Goal: Information Seeking & Learning: Learn about a topic

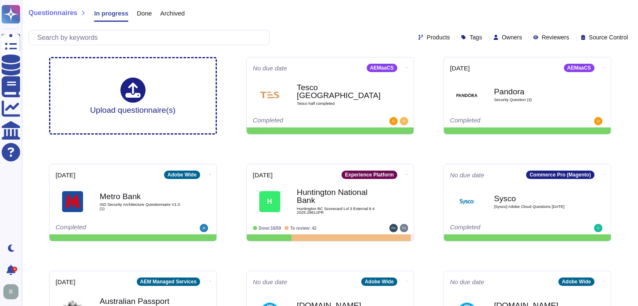
click at [349, 16] on div "Questionnaires In progress Done Archived" at bounding box center [330, 15] width 603 height 17
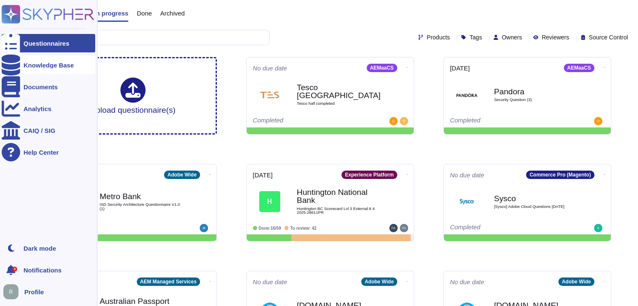
click at [52, 61] on div "Knowledge Base" at bounding box center [49, 65] width 94 height 18
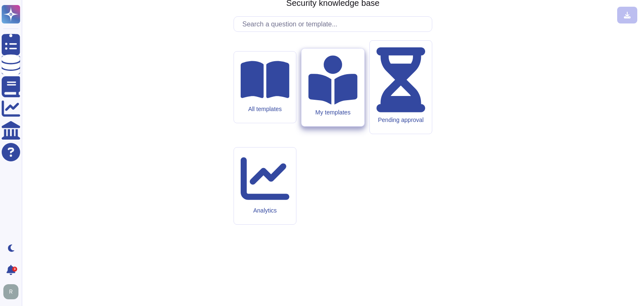
click at [345, 126] on div "My templates" at bounding box center [333, 88] width 62 height 78
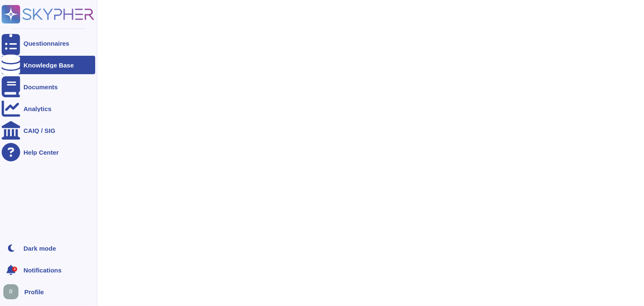
click at [13, 65] on icon at bounding box center [11, 65] width 18 height 21
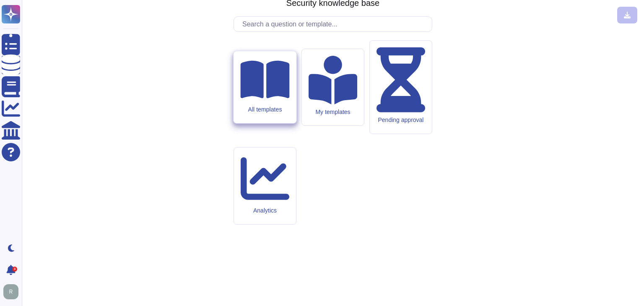
click at [293, 123] on div "All templates" at bounding box center [265, 87] width 62 height 72
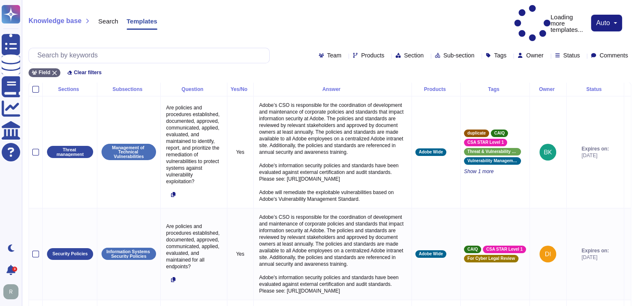
click at [365, 18] on div "Knowledge base Search Templates Loading more templates... auto" at bounding box center [330, 23] width 603 height 36
click at [405, 4] on div "Knowledge base Search Templates Loading more templates... auto Team Products Se…" at bounding box center [330, 41] width 616 height 82
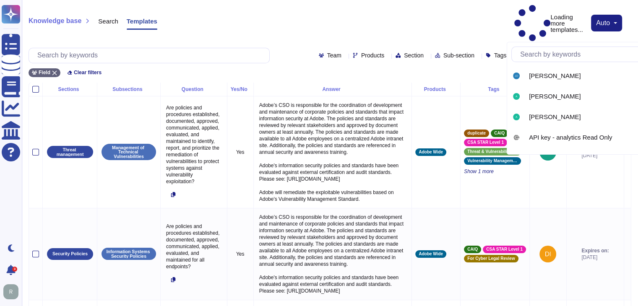
click at [567, 58] on input "text" at bounding box center [595, 54] width 159 height 15
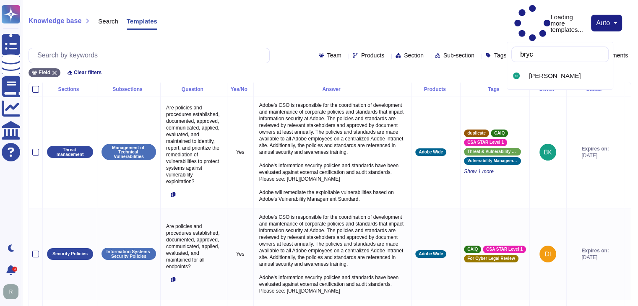
type input "bryce"
click at [542, 78] on span "[PERSON_NAME]" at bounding box center [555, 76] width 52 height 8
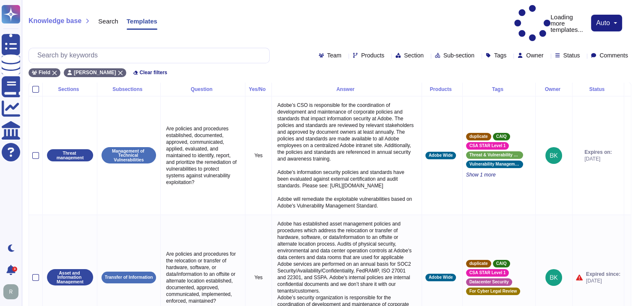
click at [523, 123] on icon at bounding box center [617, 176] width 188 height 107
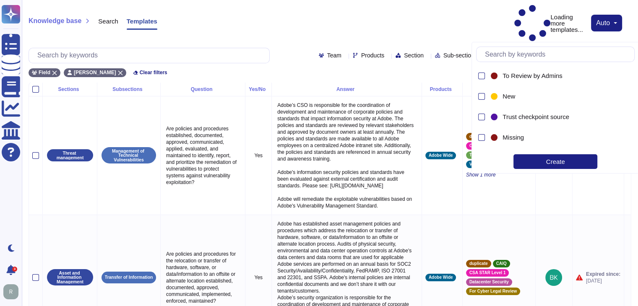
click at [566, 52] on span "Status" at bounding box center [571, 55] width 17 height 6
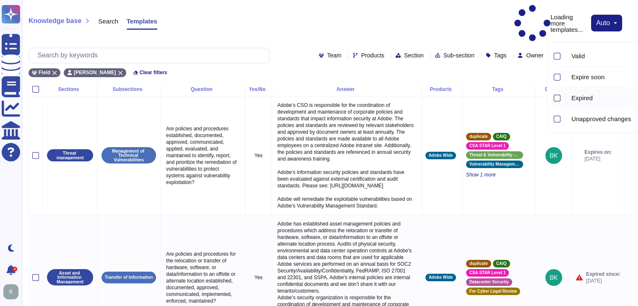
click at [557, 98] on div at bounding box center [557, 98] width 7 height 7
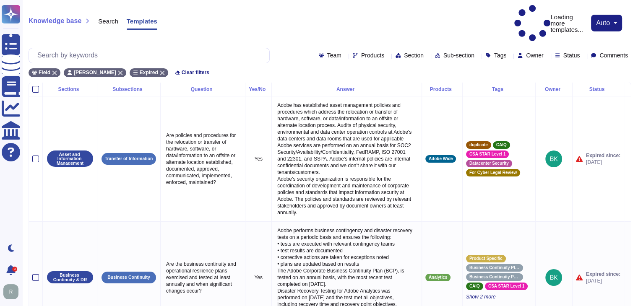
click at [344, 12] on div "Knowledge base Search Templates Loading more templates... auto" at bounding box center [330, 23] width 603 height 36
click at [285, 63] on div "Field [PERSON_NAME] Expired Clear filters" at bounding box center [330, 70] width 603 height 14
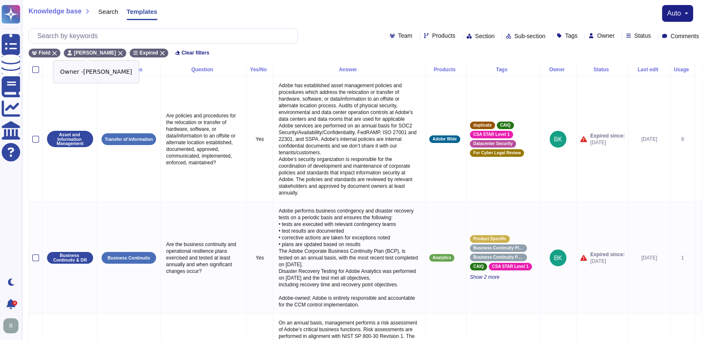
click at [118, 51] on icon at bounding box center [120, 53] width 5 height 5
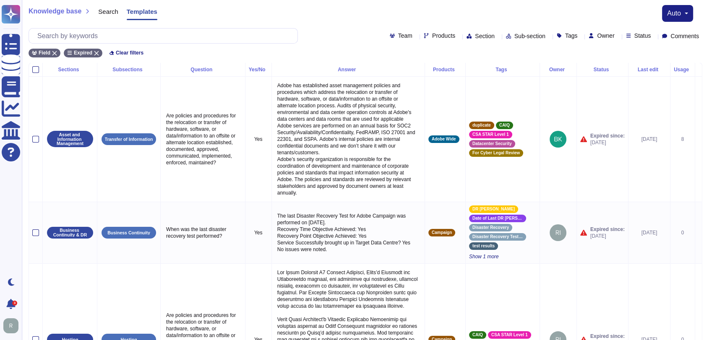
click at [618, 36] on icon at bounding box center [618, 36] width 0 height 0
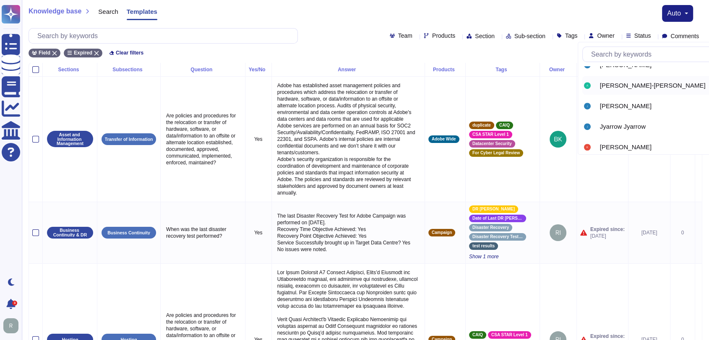
scroll to position [641, 0]
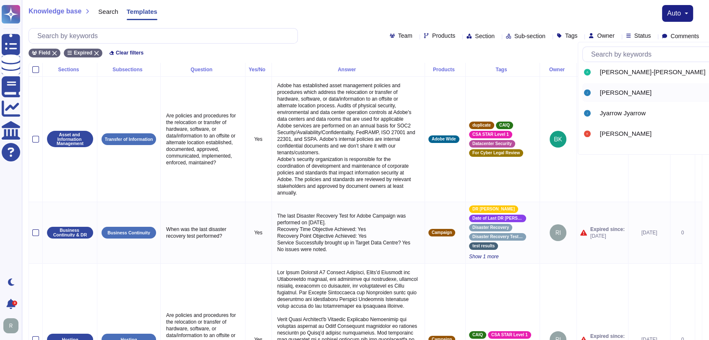
click at [623, 92] on span "[PERSON_NAME]" at bounding box center [626, 93] width 52 height 8
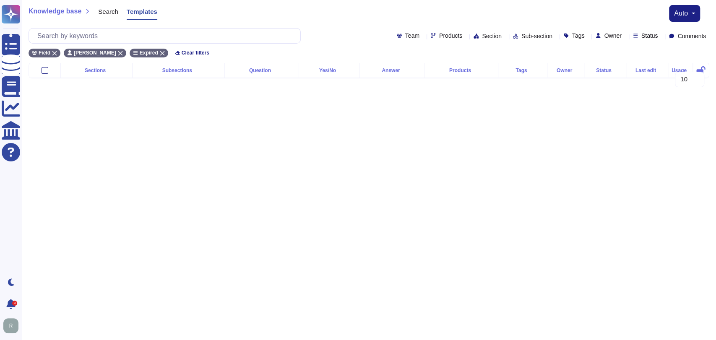
click at [604, 35] on span "Owner" at bounding box center [612, 36] width 17 height 6
click at [118, 51] on icon at bounding box center [120, 53] width 5 height 5
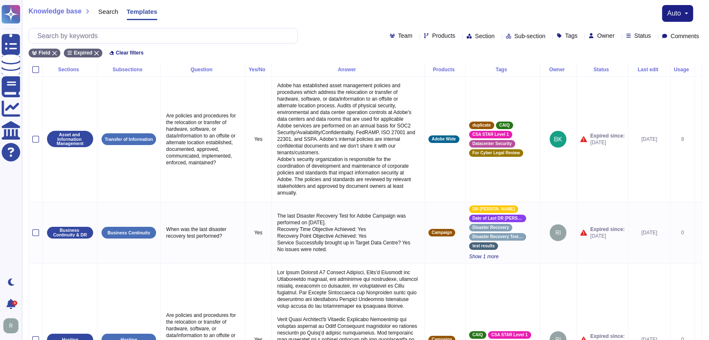
click at [602, 33] on span "Owner" at bounding box center [605, 36] width 17 height 6
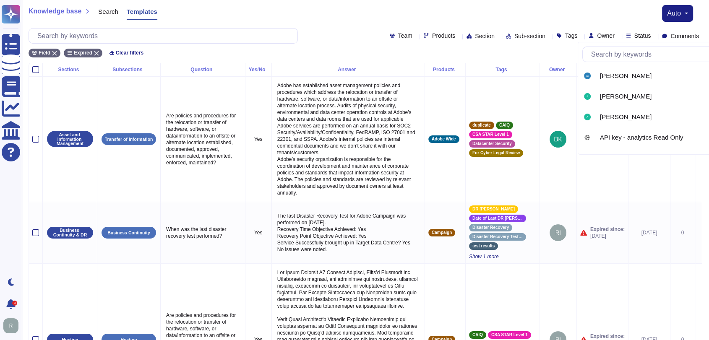
click at [619, 55] on input "text" at bounding box center [666, 54] width 159 height 15
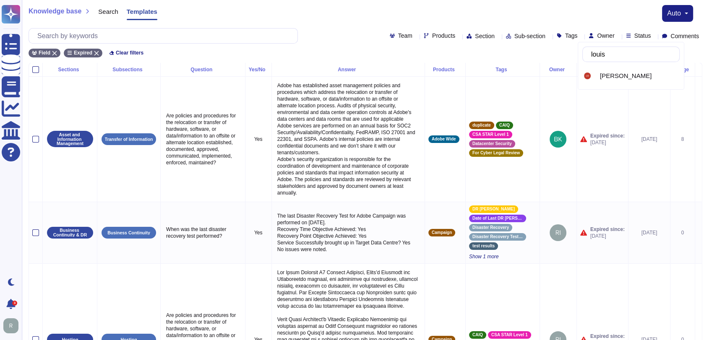
type input "louis"
click at [641, 73] on div "[PERSON_NAME]" at bounding box center [638, 76] width 76 height 8
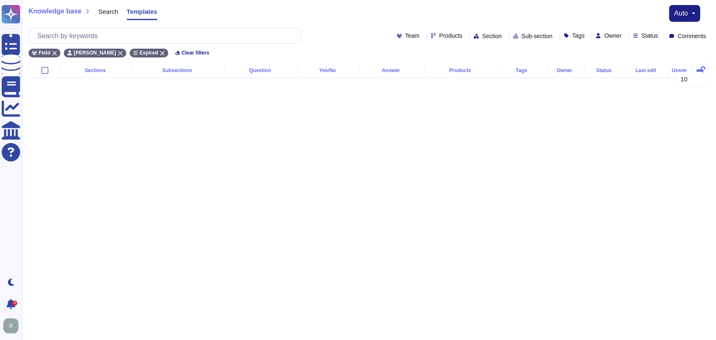
click at [612, 37] on div "Owner" at bounding box center [609, 36] width 29 height 6
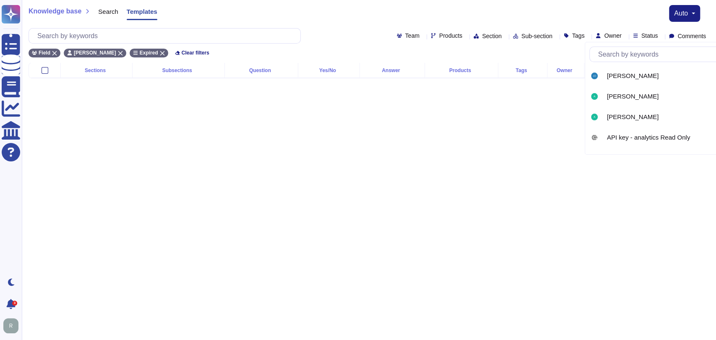
click at [619, 54] on input "text" at bounding box center [673, 54] width 159 height 15
click at [118, 51] on icon at bounding box center [120, 53] width 5 height 5
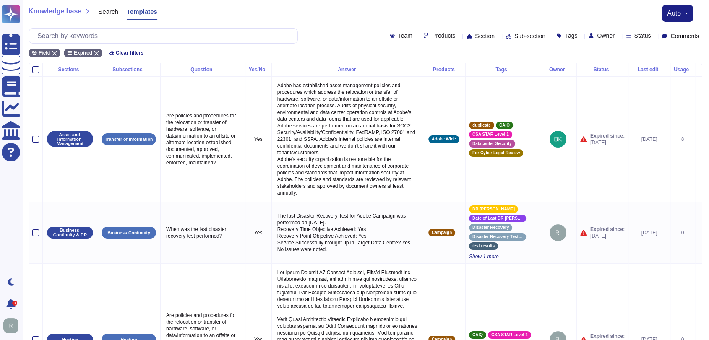
click at [597, 36] on span "Owner" at bounding box center [605, 36] width 17 height 6
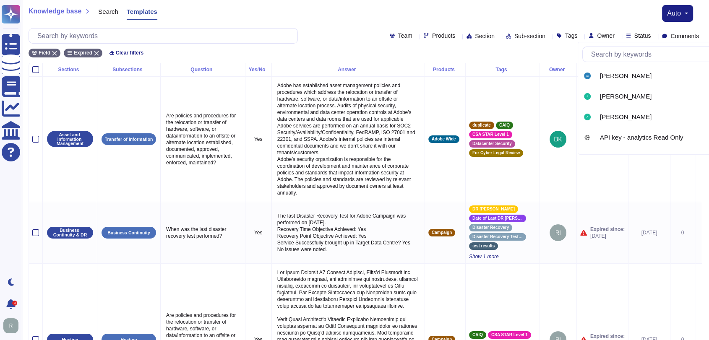
click at [617, 60] on input "text" at bounding box center [666, 54] width 159 height 15
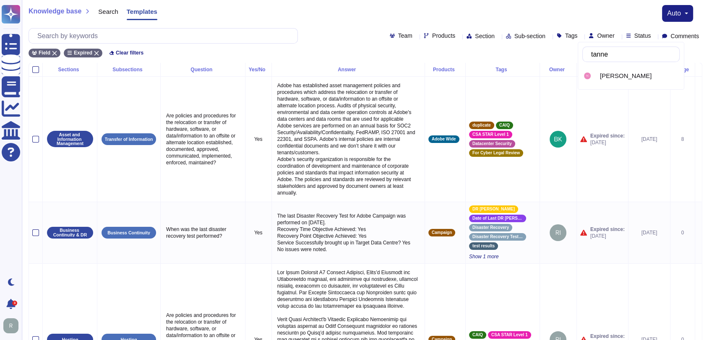
type input "[PERSON_NAME]"
click at [626, 72] on span "[PERSON_NAME]" at bounding box center [626, 76] width 52 height 8
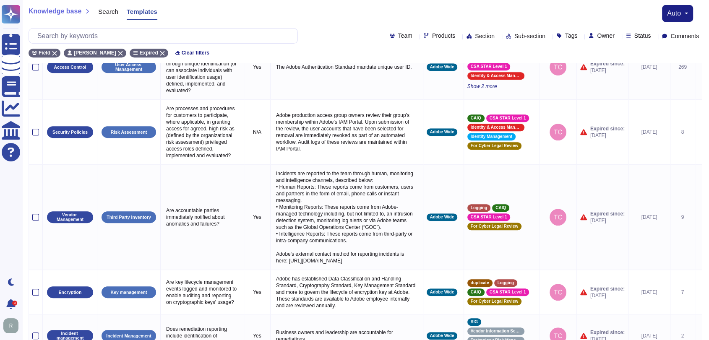
scroll to position [404, 0]
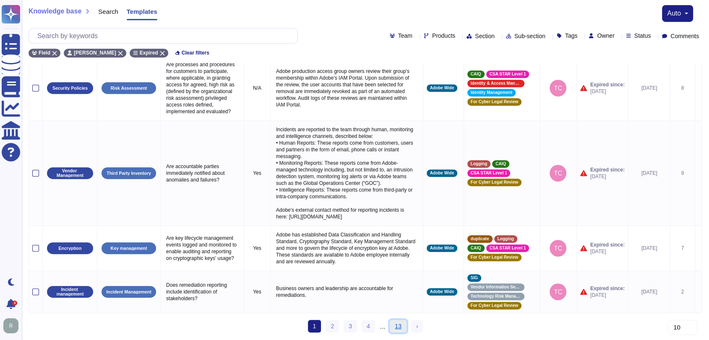
click at [399, 306] on link "13" at bounding box center [398, 326] width 17 height 13
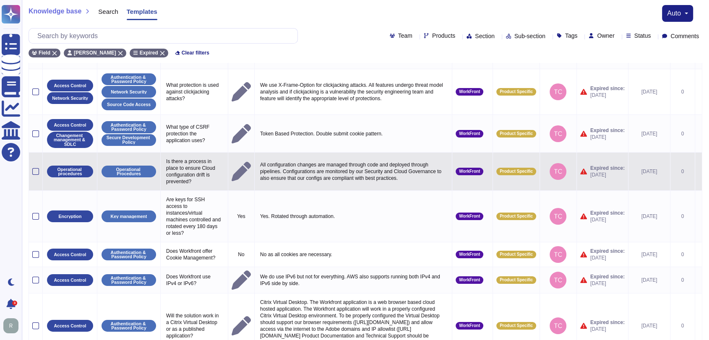
scroll to position [140, 0]
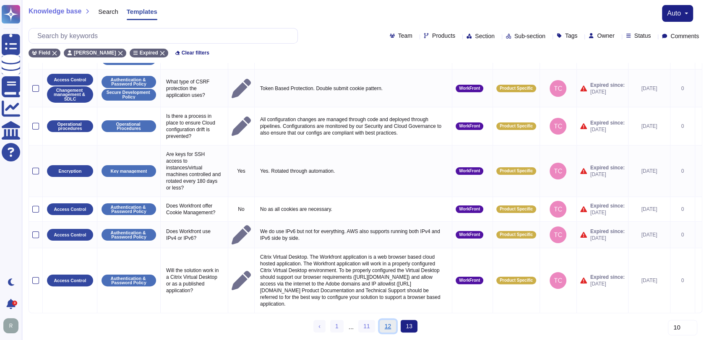
click at [384, 306] on link "12" at bounding box center [387, 326] width 17 height 13
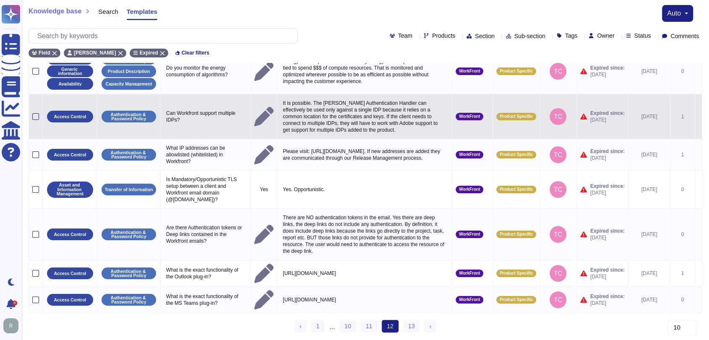
scroll to position [139, 0]
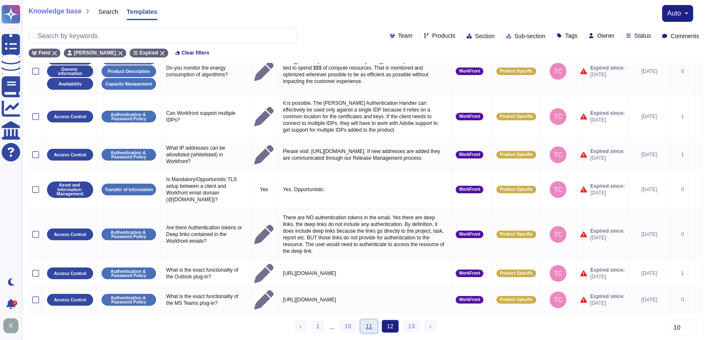
click at [369, 306] on link "11" at bounding box center [369, 326] width 17 height 13
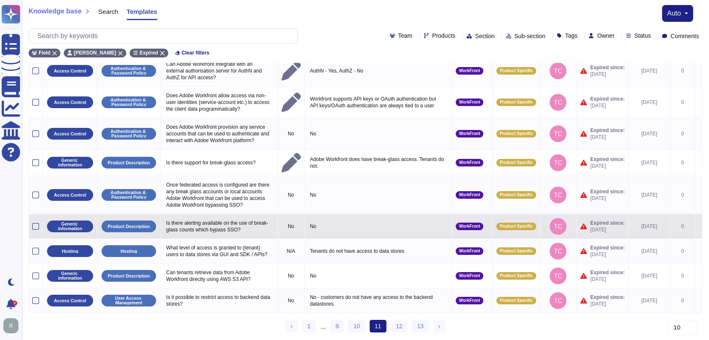
scroll to position [64, 0]
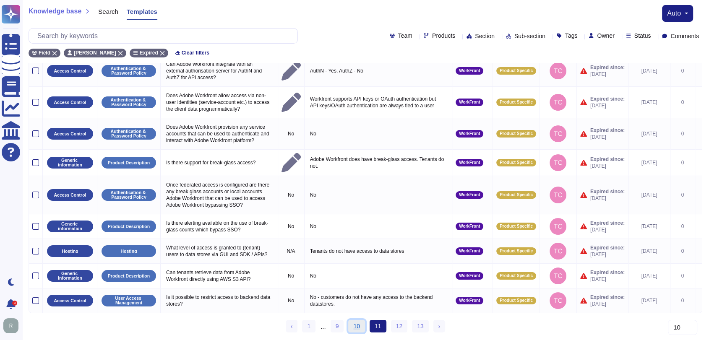
click at [359, 306] on link "10" at bounding box center [356, 326] width 17 height 13
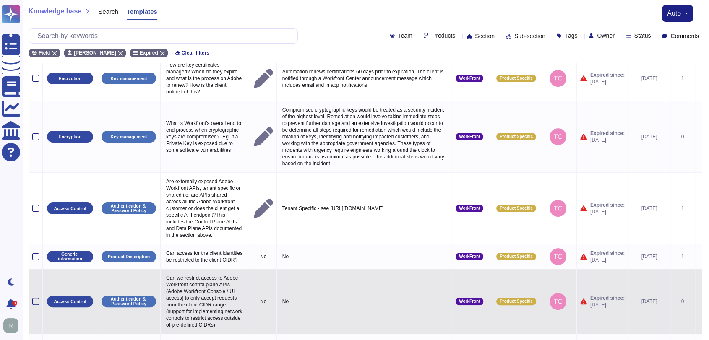
scroll to position [265, 0]
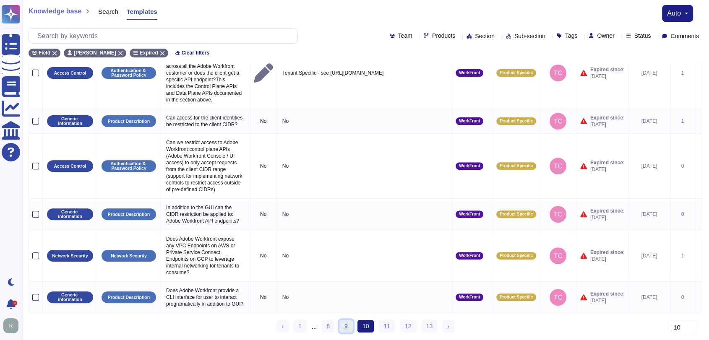
click at [348, 306] on link "9" at bounding box center [345, 326] width 13 height 13
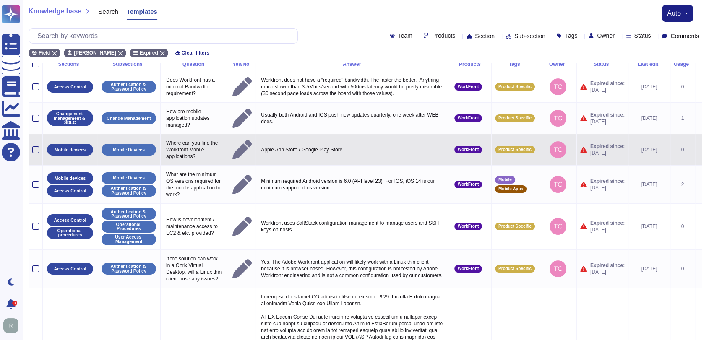
scroll to position [0, 0]
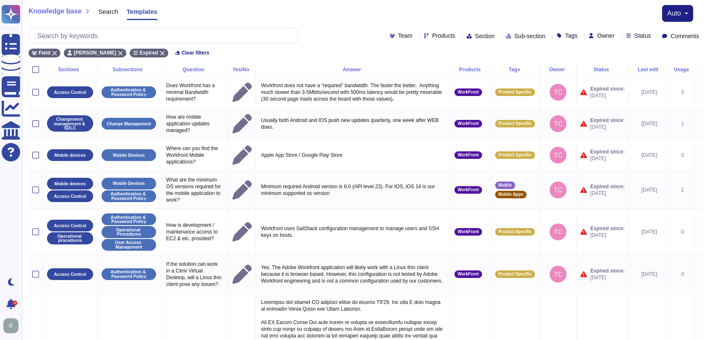
click at [331, 11] on div "Knowledge base Search Templates auto" at bounding box center [365, 13] width 673 height 17
click at [118, 51] on icon at bounding box center [120, 53] width 5 height 5
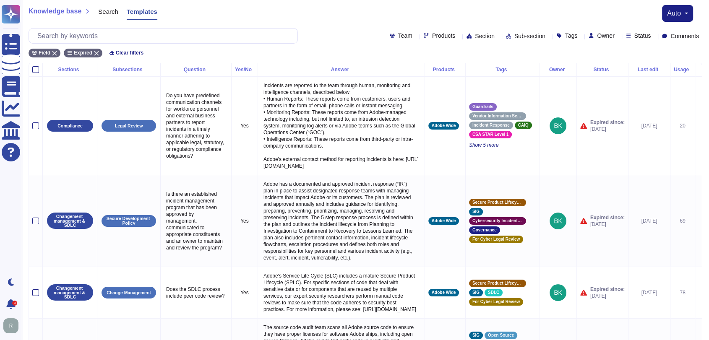
click at [606, 35] on div "Owner" at bounding box center [602, 36] width 29 height 6
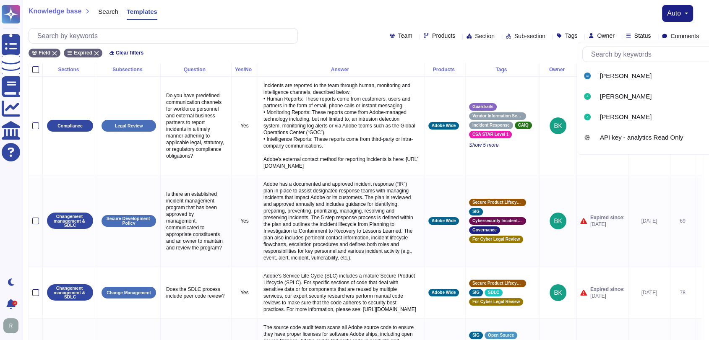
click at [635, 55] on input "text" at bounding box center [666, 54] width 159 height 15
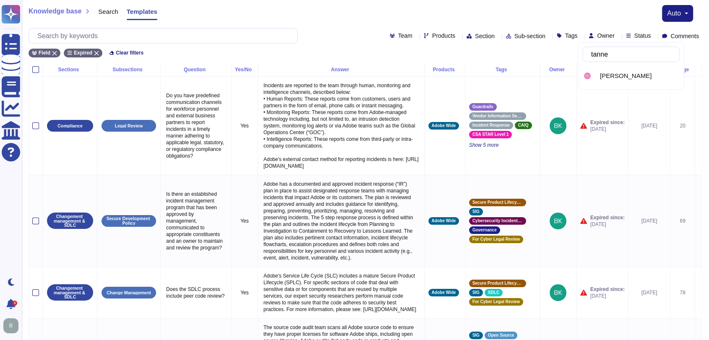
type input "[PERSON_NAME]"
click at [622, 74] on span "[PERSON_NAME]" at bounding box center [626, 76] width 52 height 8
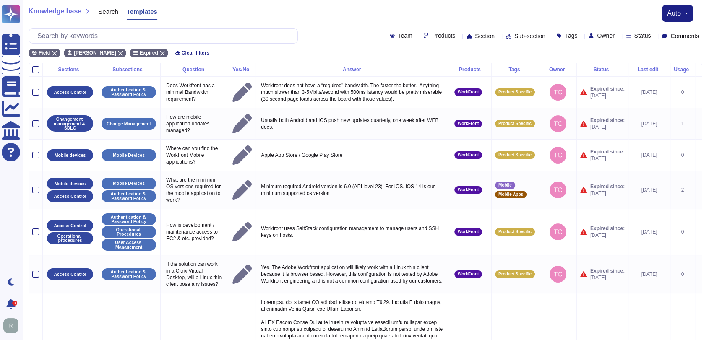
click at [458, 36] on icon at bounding box center [458, 36] width 0 height 0
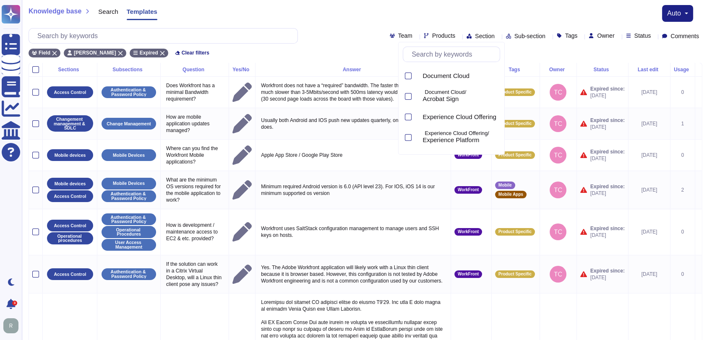
click at [539, 47] on div "Field [PERSON_NAME] Expired Clear filters" at bounding box center [365, 51] width 673 height 14
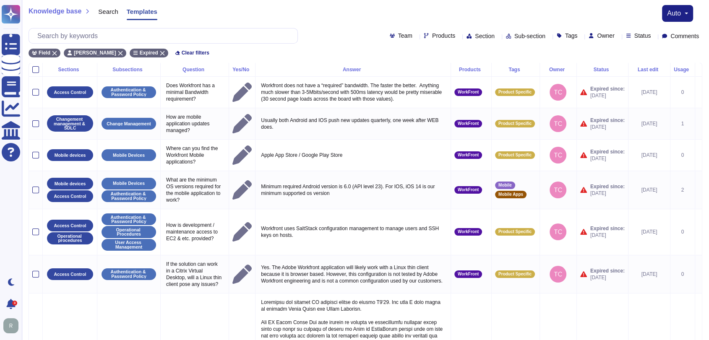
click at [496, 110] on icon at bounding box center [590, 163] width 188 height 107
click at [479, 71] on div "Products" at bounding box center [471, 69] width 34 height 5
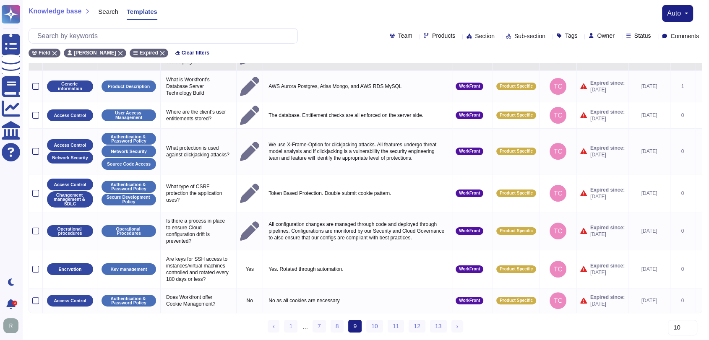
scroll to position [125, 0]
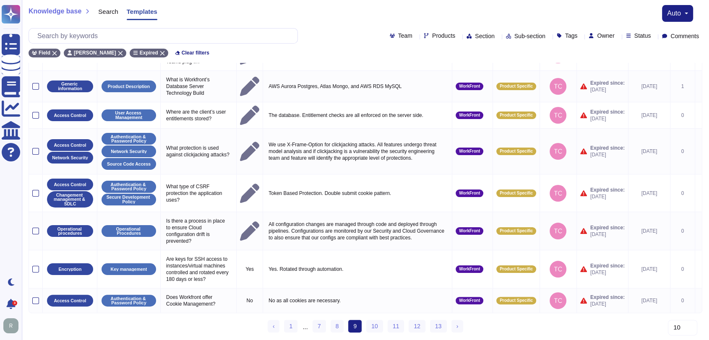
click at [644, 306] on select "10 20 30" at bounding box center [682, 328] width 29 height 16
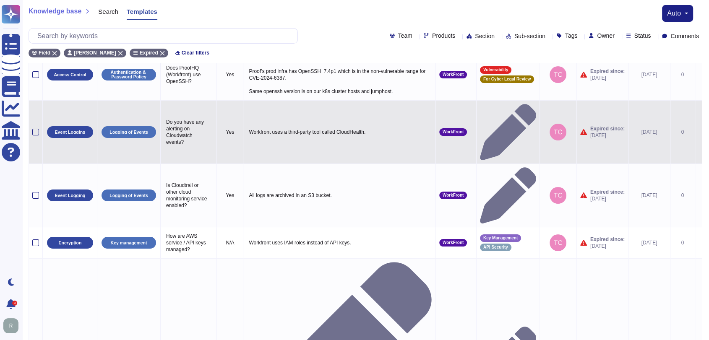
scroll to position [0, 0]
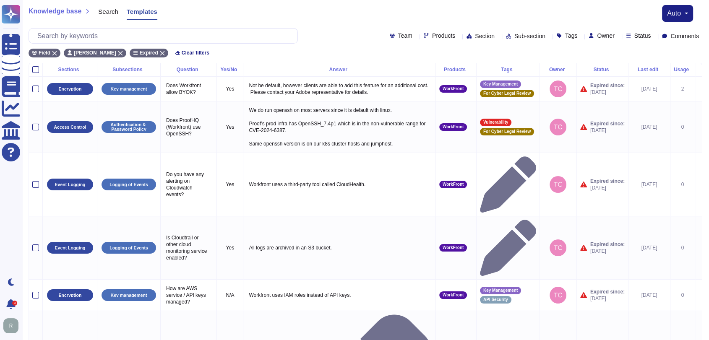
click at [462, 68] on div "Products" at bounding box center [456, 69] width 34 height 5
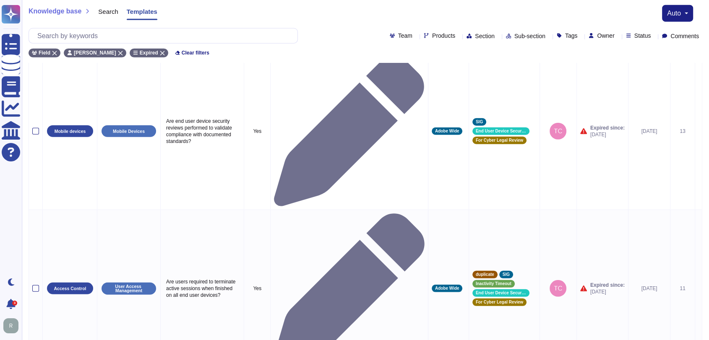
scroll to position [2269, 0]
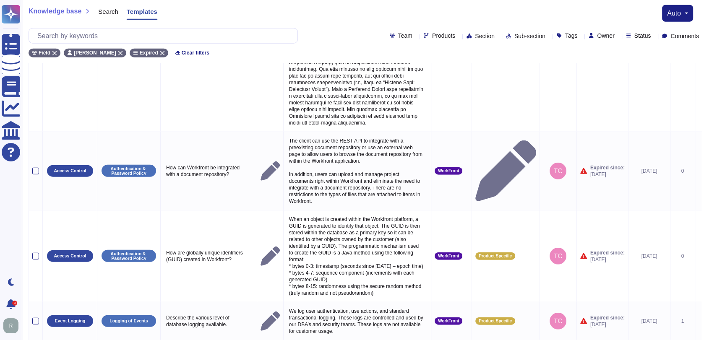
scroll to position [2107, 0]
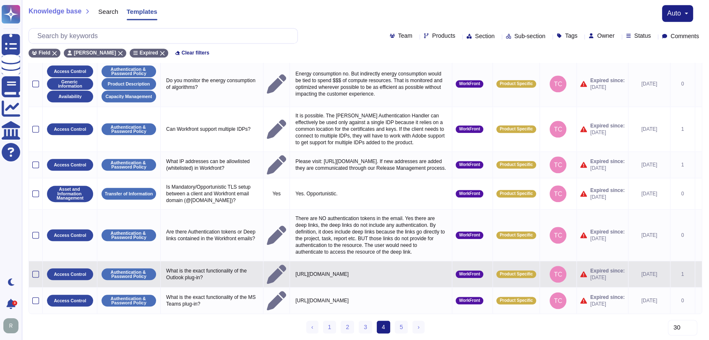
scroll to position [906, 0]
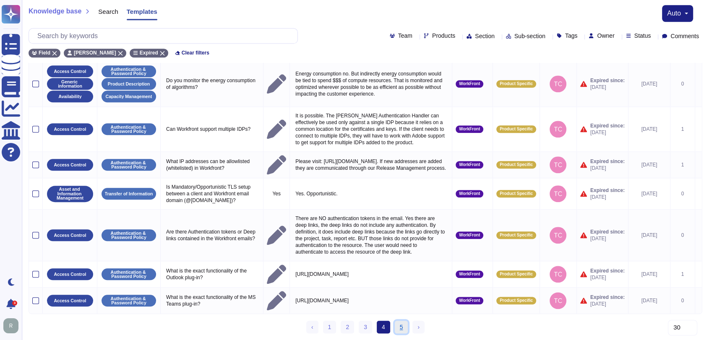
click at [399, 306] on link "5" at bounding box center [401, 327] width 13 height 13
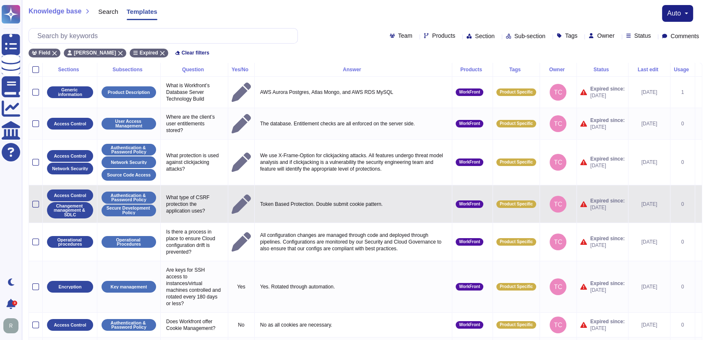
scroll to position [0, 0]
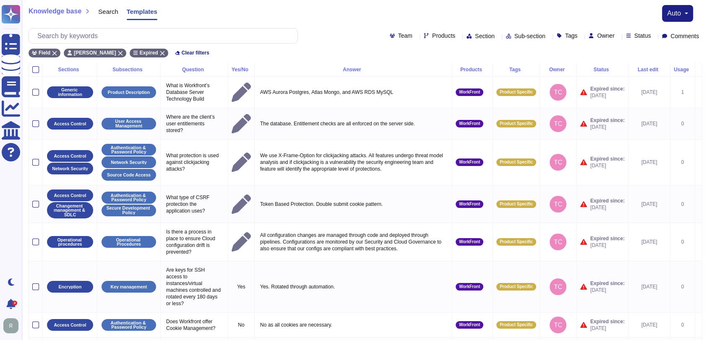
click at [476, 69] on div "Products" at bounding box center [472, 69] width 34 height 5
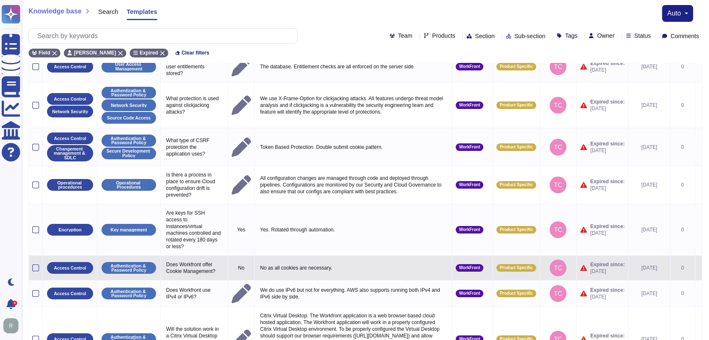
scroll to position [140, 0]
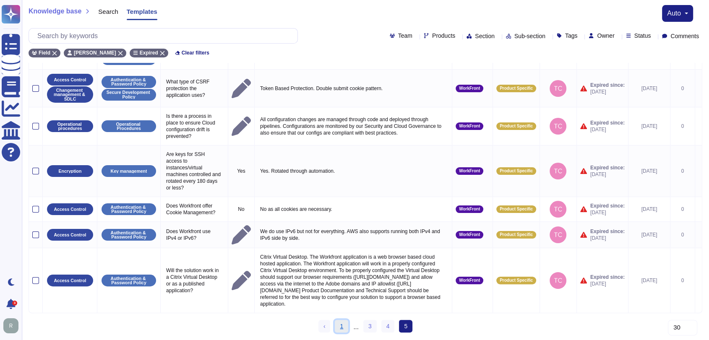
click at [340, 306] on link "1" at bounding box center [341, 326] width 13 height 13
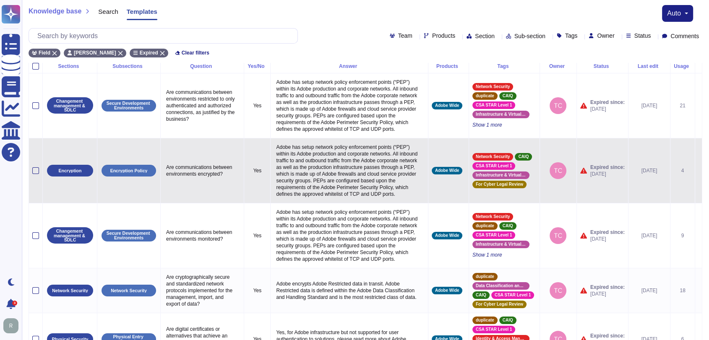
scroll to position [0, 0]
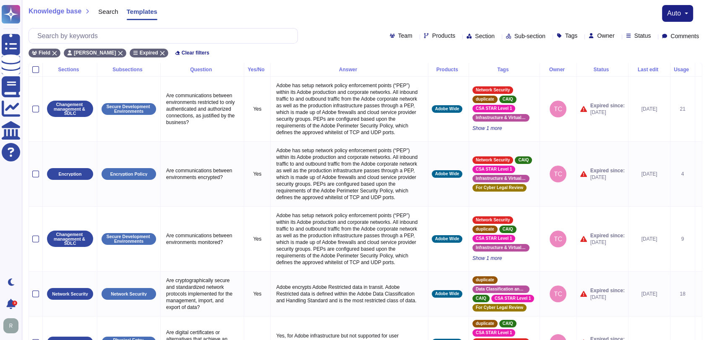
click at [460, 70] on icon at bounding box center [460, 70] width 0 height 0
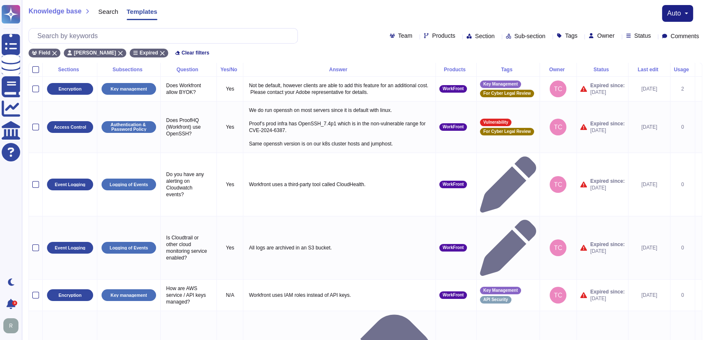
click at [600, 35] on span "Owner" at bounding box center [605, 36] width 17 height 6
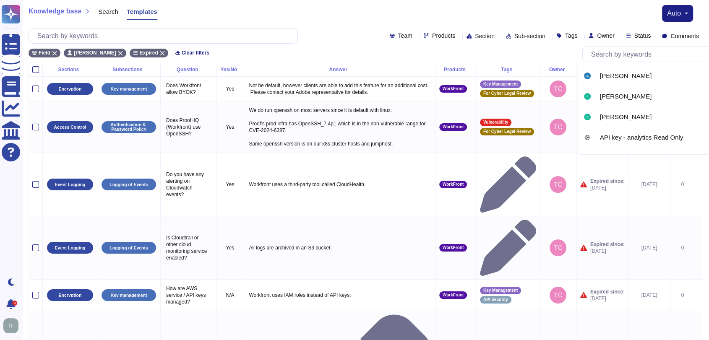
click at [630, 58] on input "text" at bounding box center [666, 54] width 159 height 15
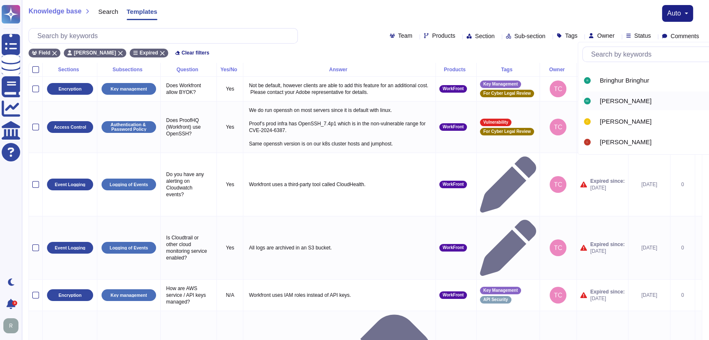
scroll to position [160, 0]
click at [621, 101] on span "[PERSON_NAME]" at bounding box center [626, 101] width 52 height 8
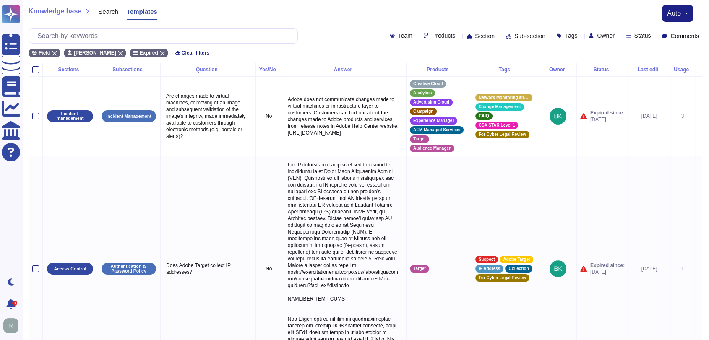
click at [335, 15] on div "Knowledge base Search Templates auto" at bounding box center [365, 13] width 673 height 17
click at [451, 70] on icon at bounding box center [451, 70] width 0 height 0
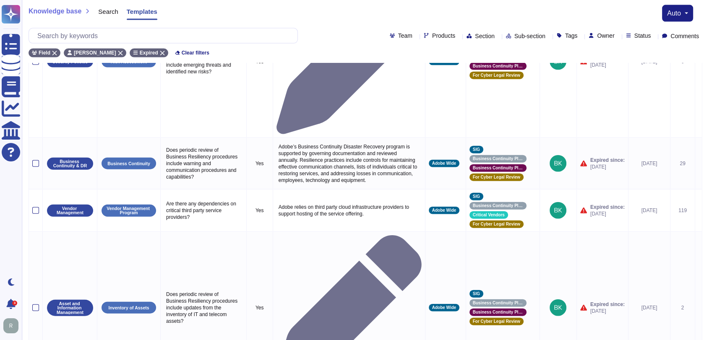
scroll to position [1929, 0]
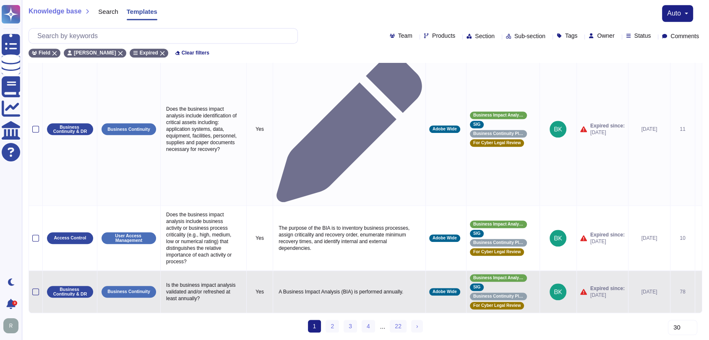
select select "10"
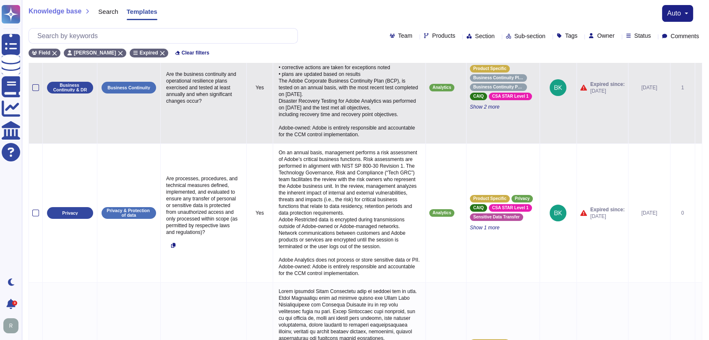
scroll to position [0, 0]
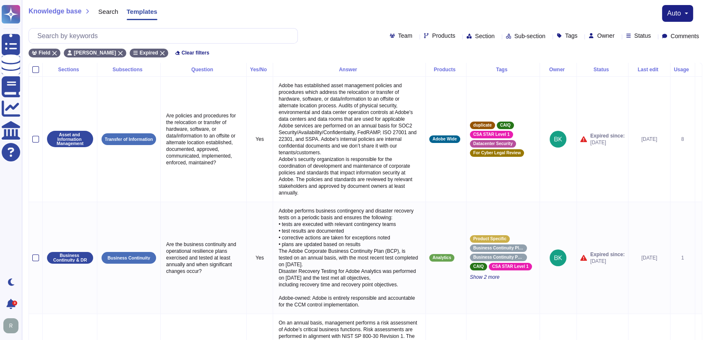
click at [445, 70] on div "Products" at bounding box center [446, 69] width 34 height 5
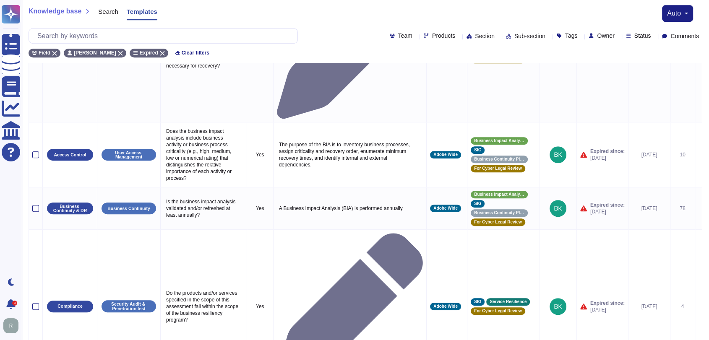
scroll to position [399, 0]
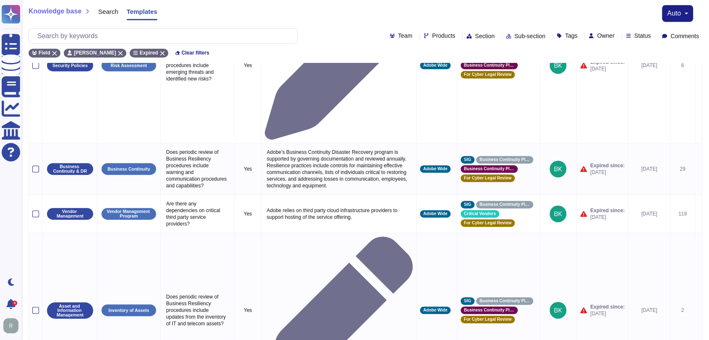
scroll to position [252, 0]
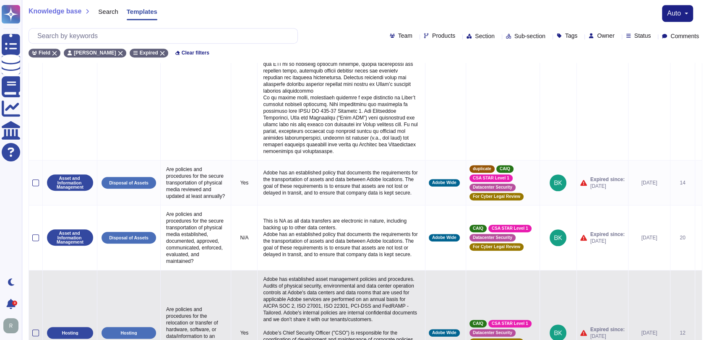
scroll to position [632, 0]
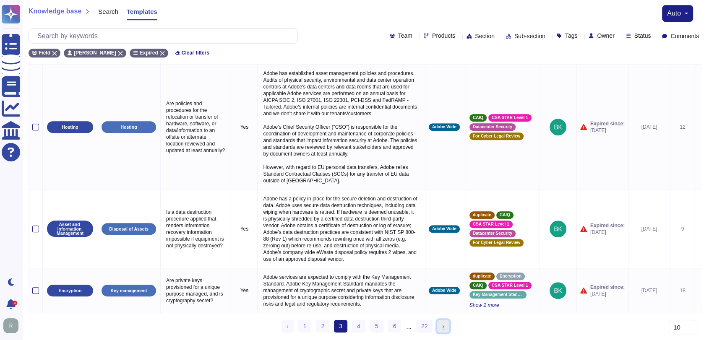
click at [446, 306] on link "› Next" at bounding box center [443, 326] width 12 height 13
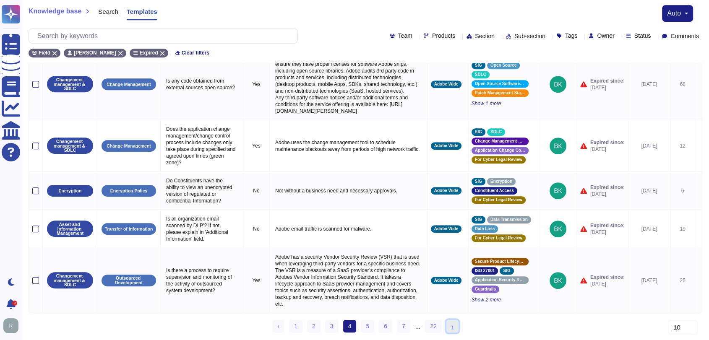
scroll to position [433, 0]
click at [453, 306] on link "› Next" at bounding box center [452, 326] width 12 height 13
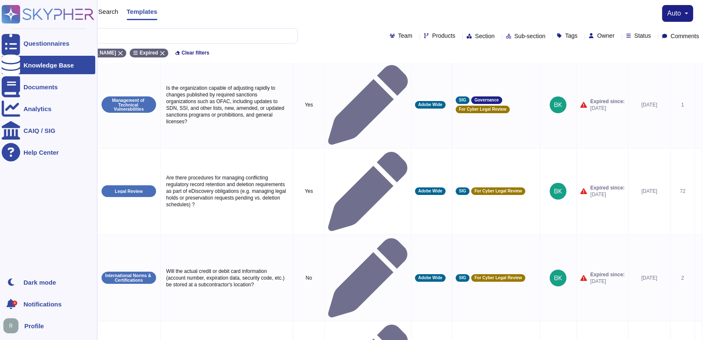
scroll to position [101, 0]
click at [45, 66] on div "Knowledge Base" at bounding box center [48, 65] width 50 height 6
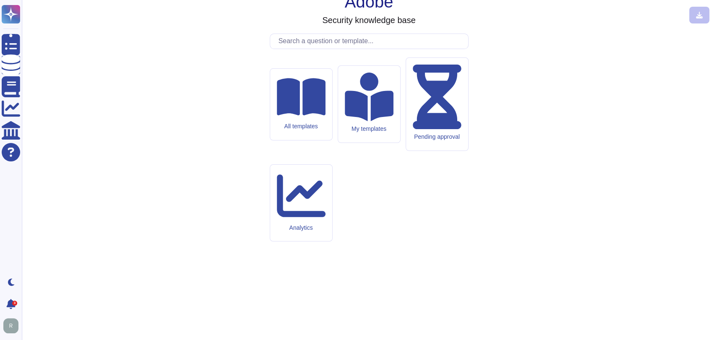
click at [368, 49] on input "text" at bounding box center [371, 41] width 194 height 15
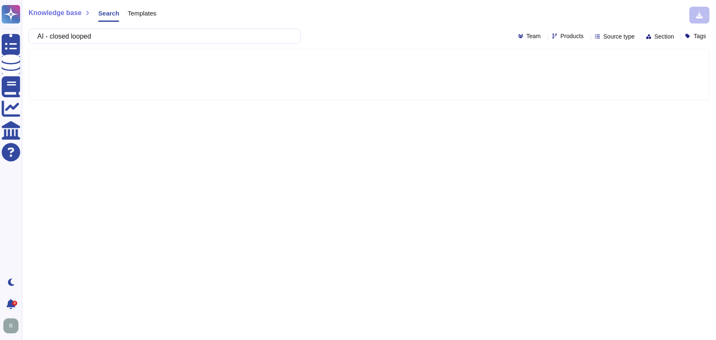
type input "AI - closed looped"
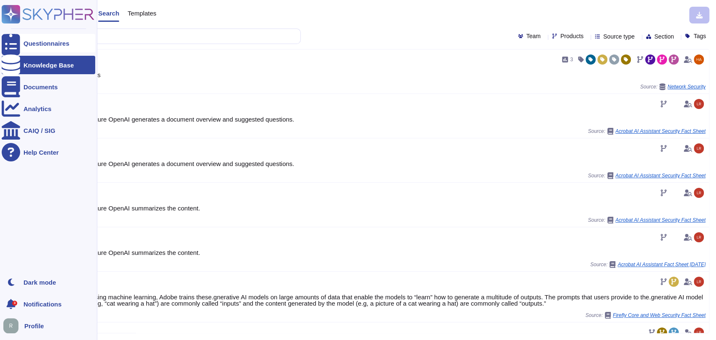
click at [49, 46] on div "Questionnaires" at bounding box center [46, 43] width 46 height 6
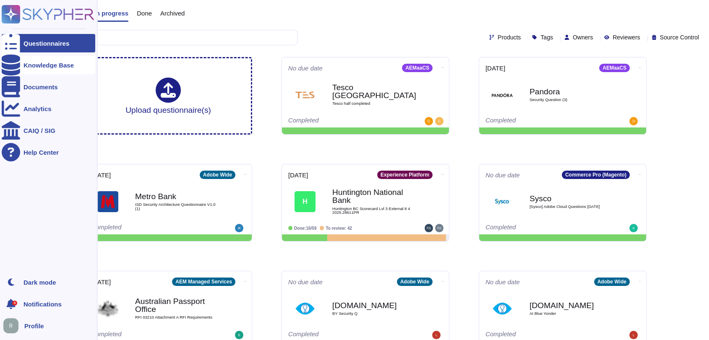
click at [57, 65] on div "Knowledge Base" at bounding box center [48, 65] width 50 height 6
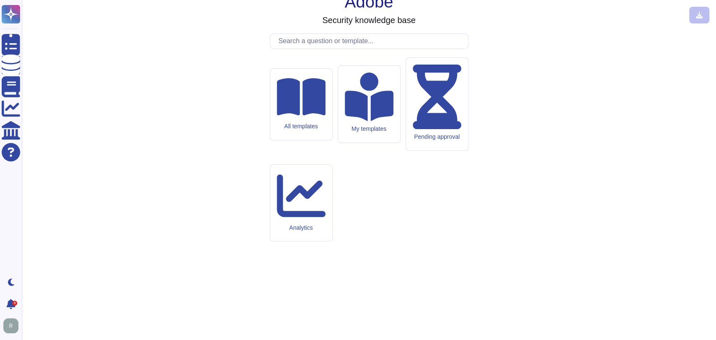
click at [217, 220] on div "Adobe Security knowledge base All templates My templates Pending approval Analy…" at bounding box center [369, 170] width 681 height 327
click at [312, 140] on div "All templates" at bounding box center [301, 104] width 62 height 72
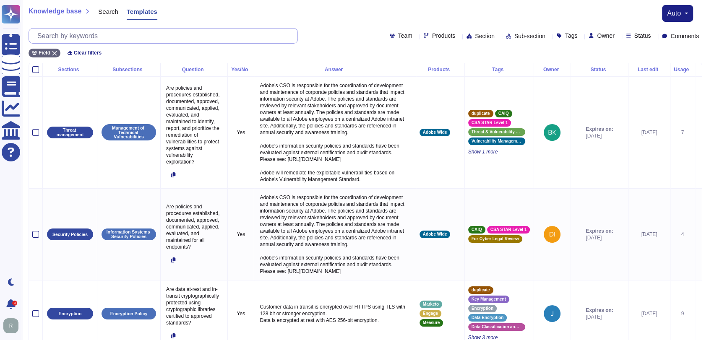
click at [125, 36] on input "text" at bounding box center [165, 36] width 264 height 15
click at [100, 11] on span "Search" at bounding box center [108, 11] width 20 height 6
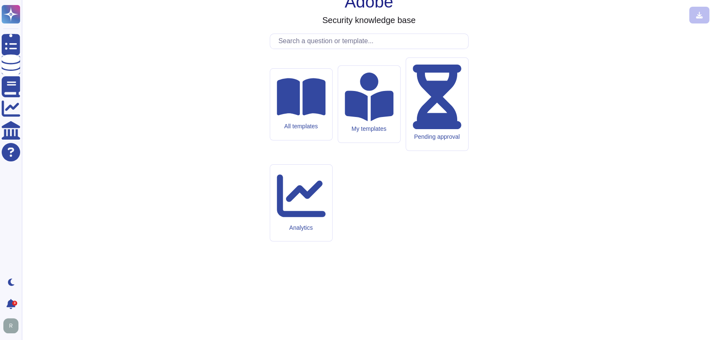
click at [353, 49] on input "text" at bounding box center [371, 41] width 194 height 15
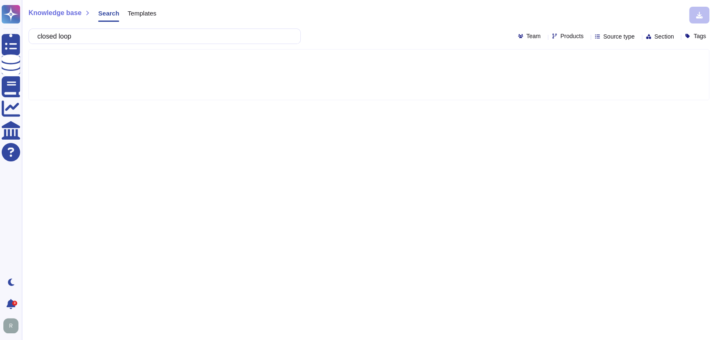
type input "closed loop"
click at [566, 34] on span "Products" at bounding box center [571, 36] width 23 height 6
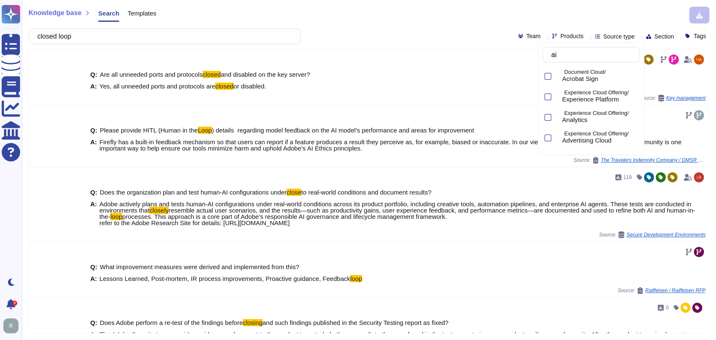
type input "a"
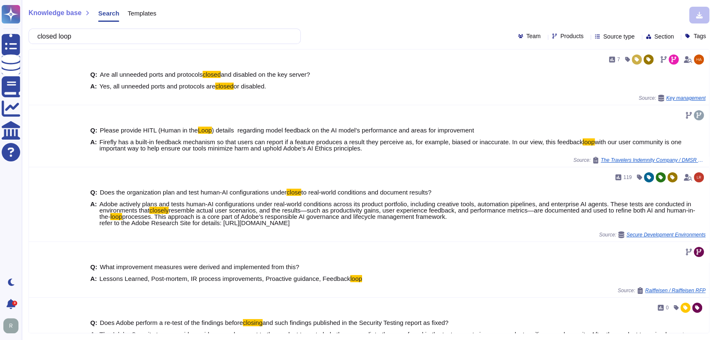
click at [463, 33] on div "closed loop Team Products Source type Section Tags" at bounding box center [369, 37] width 681 height 16
click at [99, 30] on input "closed loop" at bounding box center [162, 36] width 259 height 15
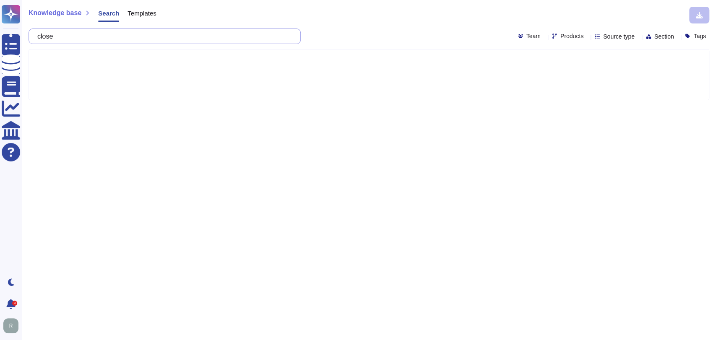
type input "clo"
type input ""closed loop""
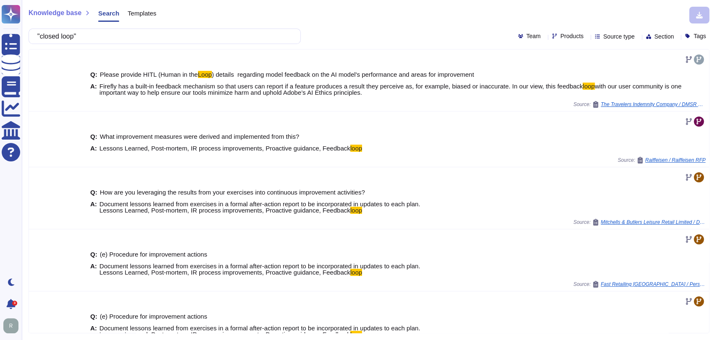
click at [117, 39] on input ""closed loop"" at bounding box center [162, 36] width 259 height 15
